Goal: Use online tool/utility: Utilize a website feature to perform a specific function

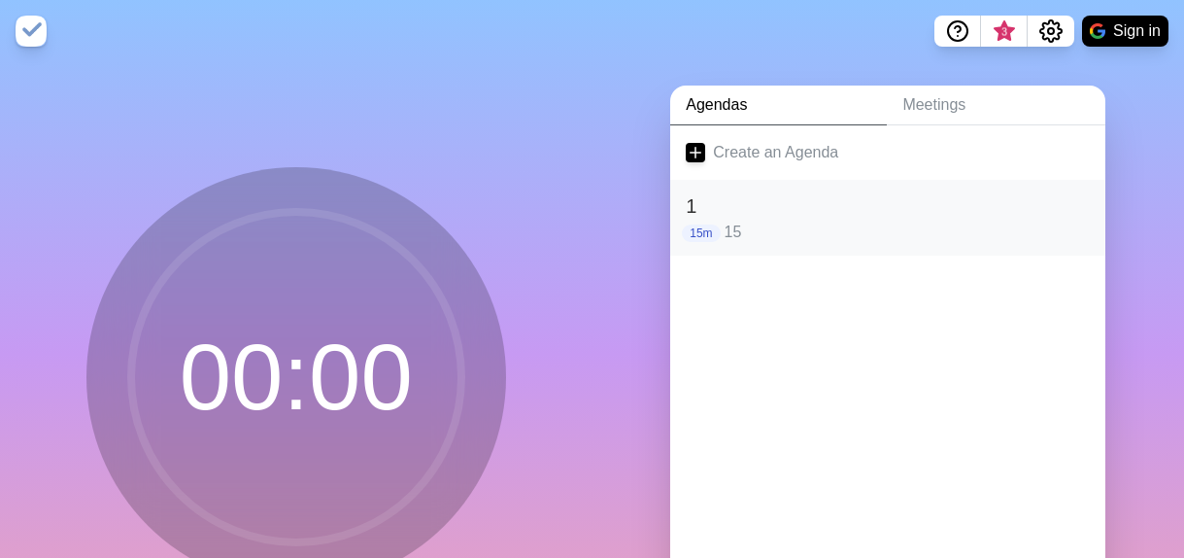
click at [730, 226] on p "15" at bounding box center [908, 232] width 366 height 23
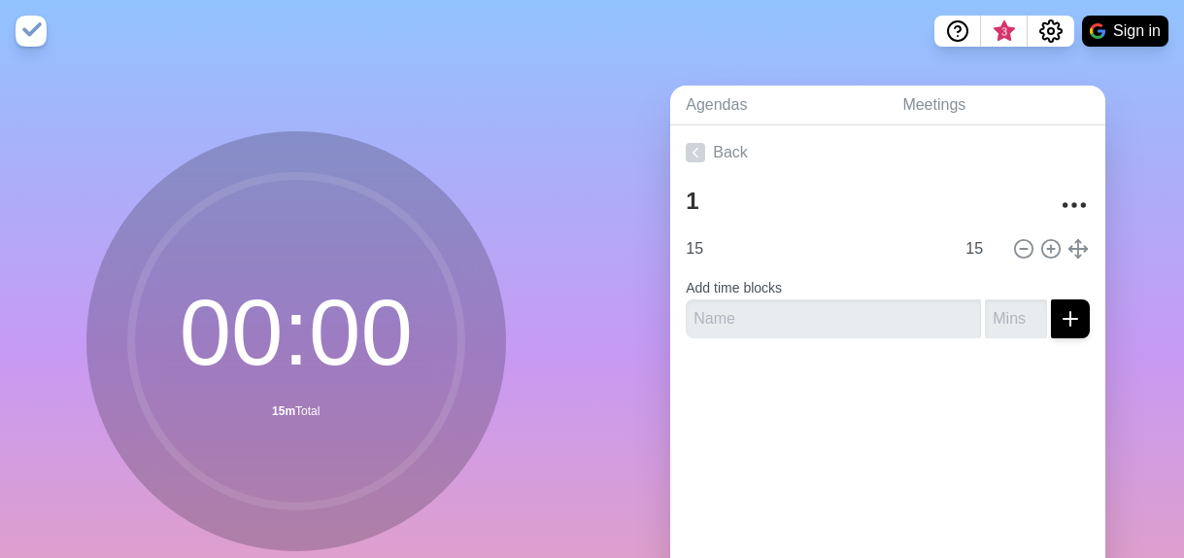
click at [300, 335] on circle at bounding box center [296, 341] width 330 height 330
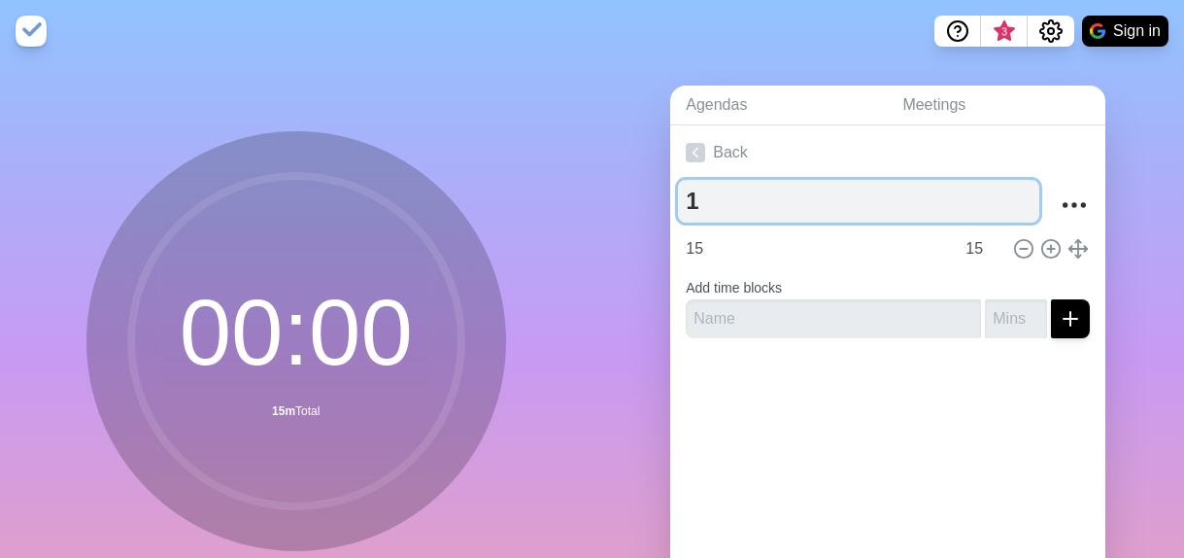
click at [718, 195] on textarea "1" at bounding box center [858, 201] width 361 height 43
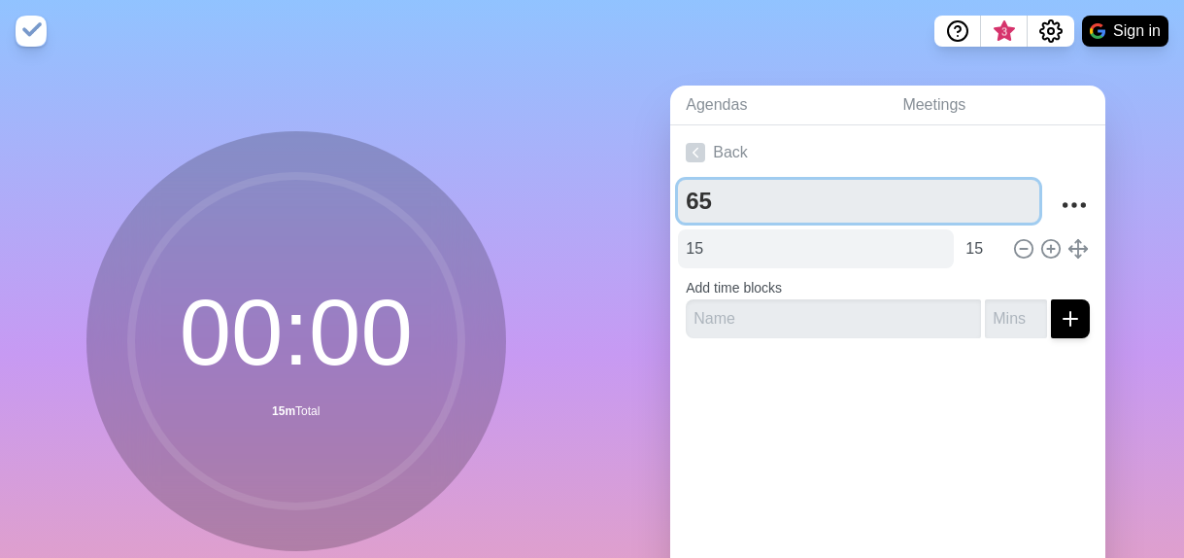
type textarea "65"
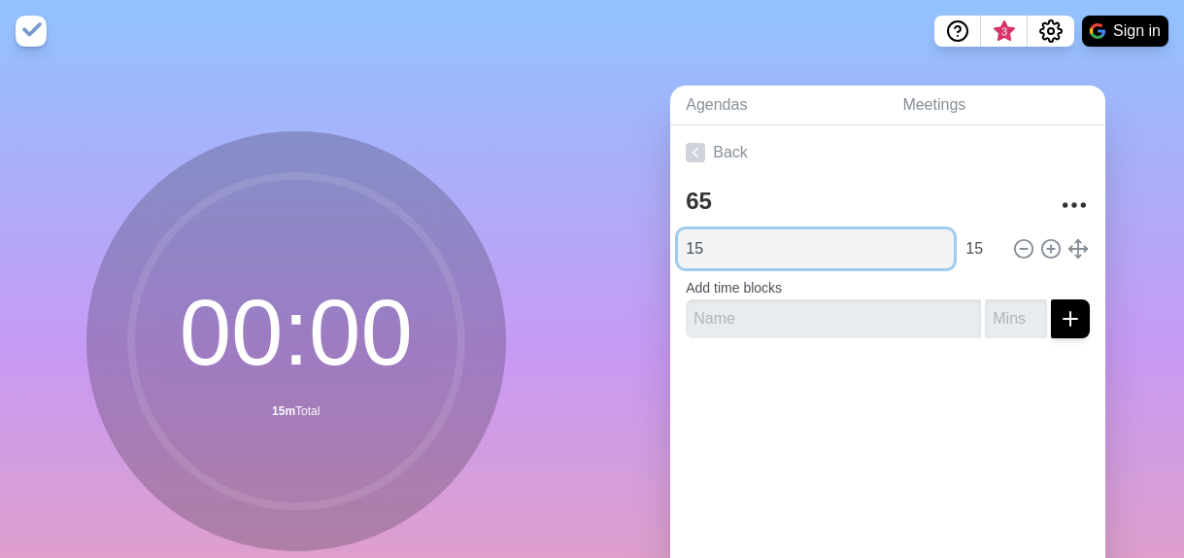
click at [739, 251] on input "15" at bounding box center [816, 248] width 276 height 39
type input "1"
type input "65"
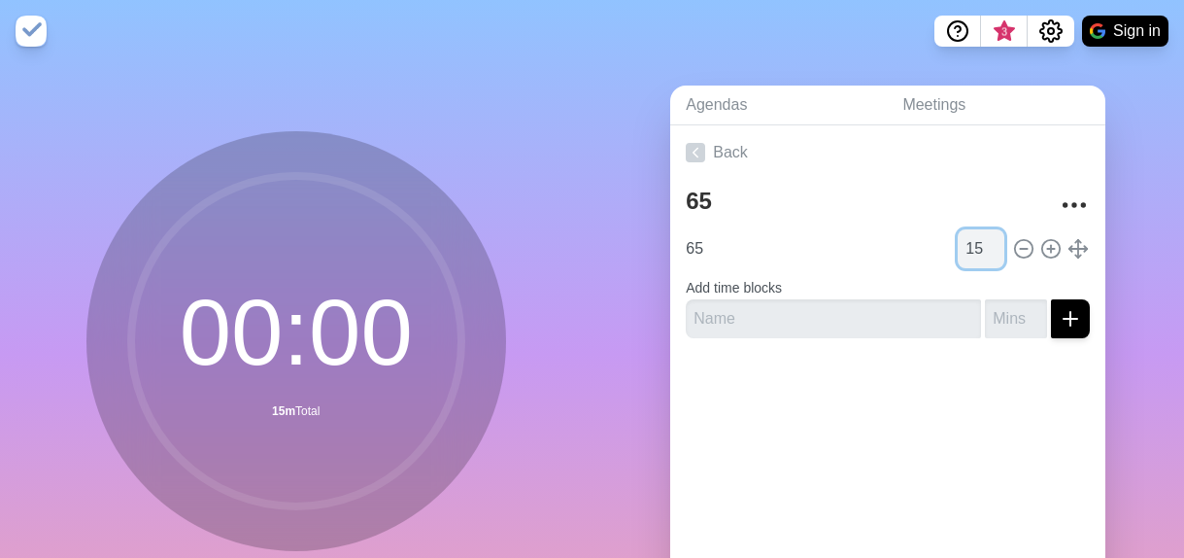
click at [958, 249] on input "15" at bounding box center [981, 248] width 47 height 39
type input "1"
type input "65"
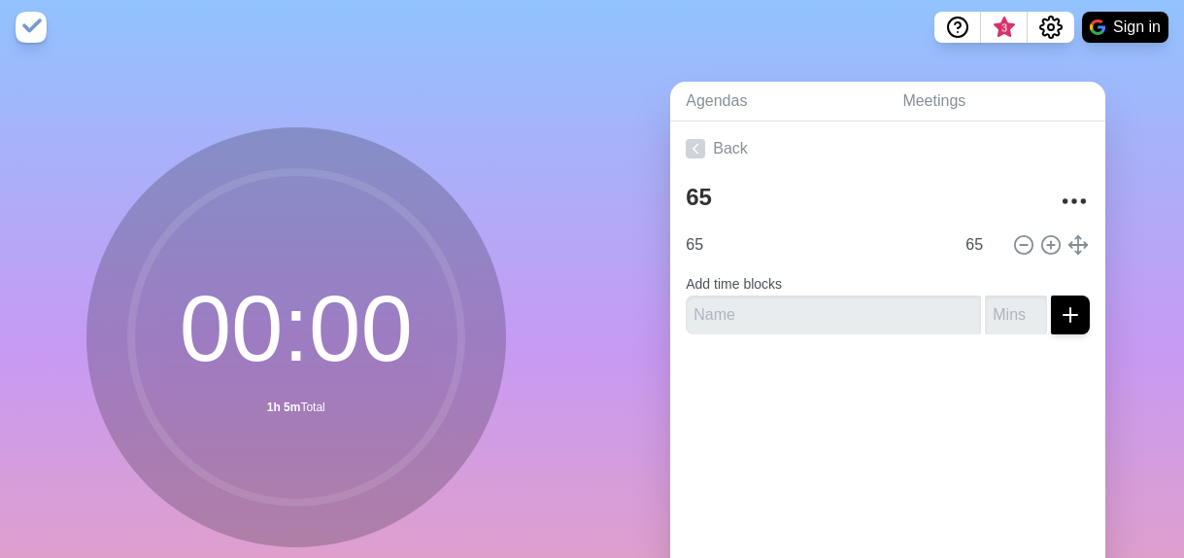
scroll to position [164, 0]
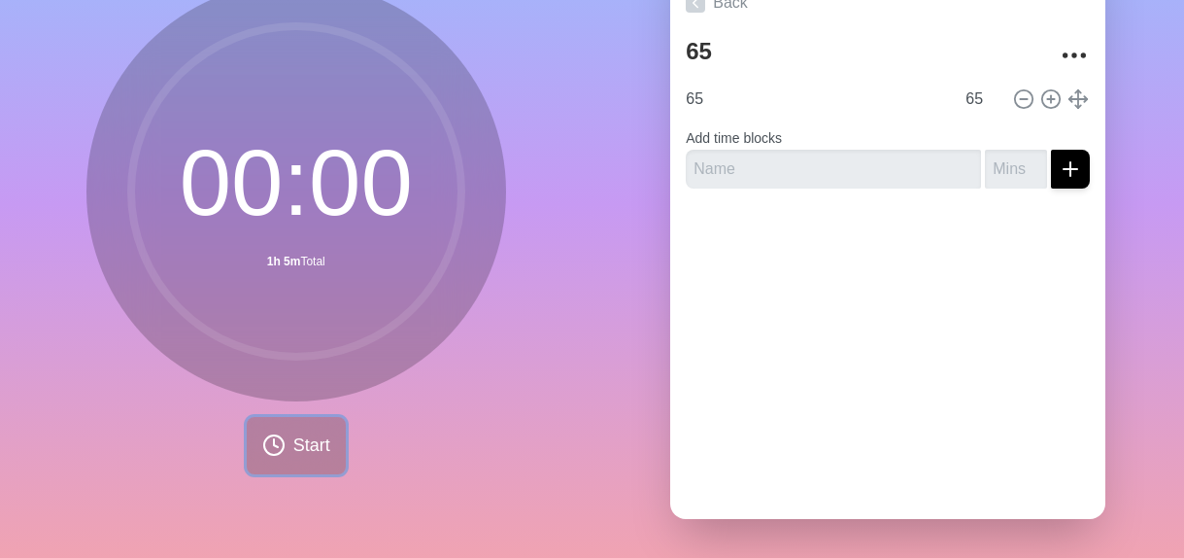
click at [315, 432] on span "Start" at bounding box center [311, 445] width 37 height 26
